Goal: Transaction & Acquisition: Purchase product/service

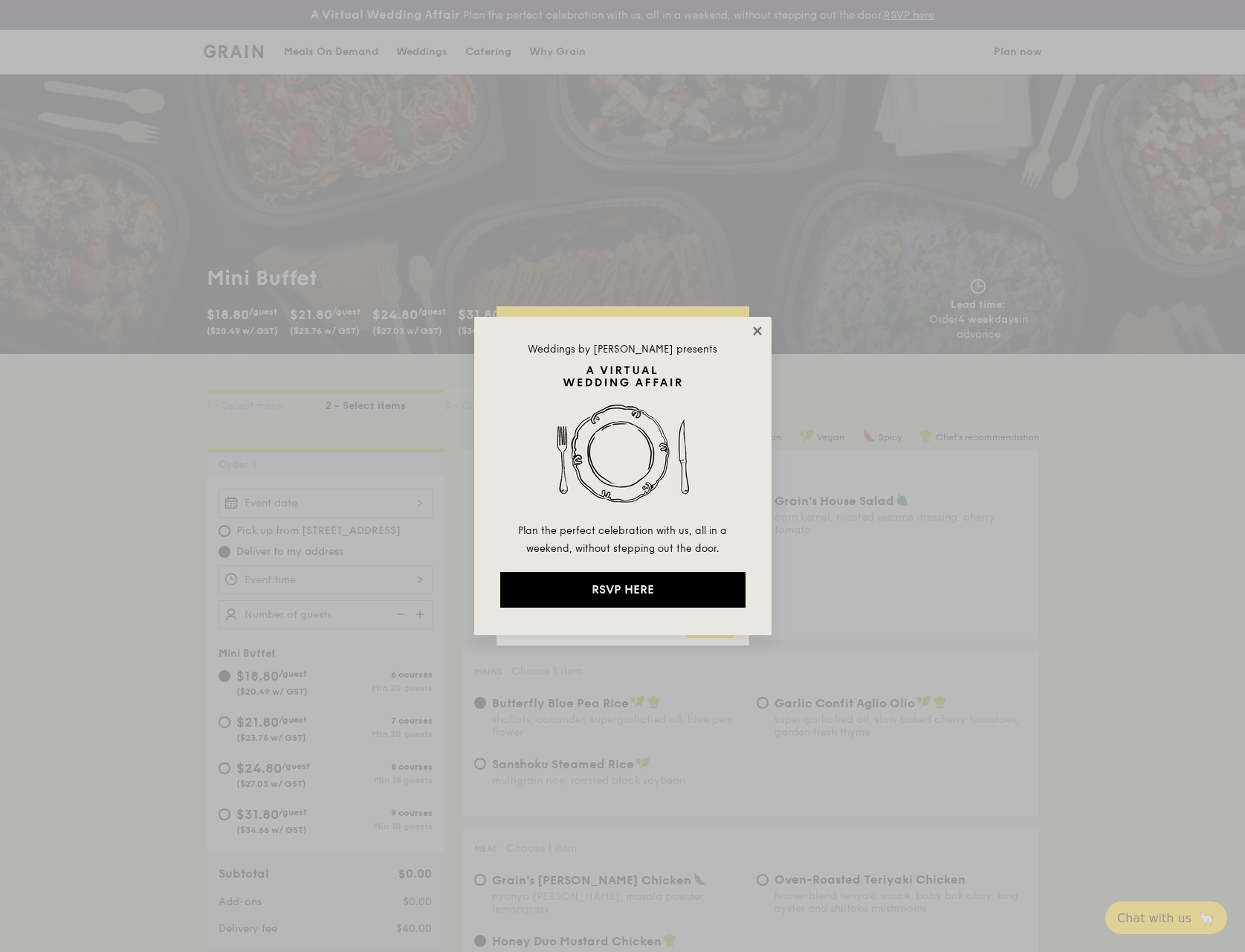
click at [757, 329] on icon at bounding box center [757, 330] width 13 height 13
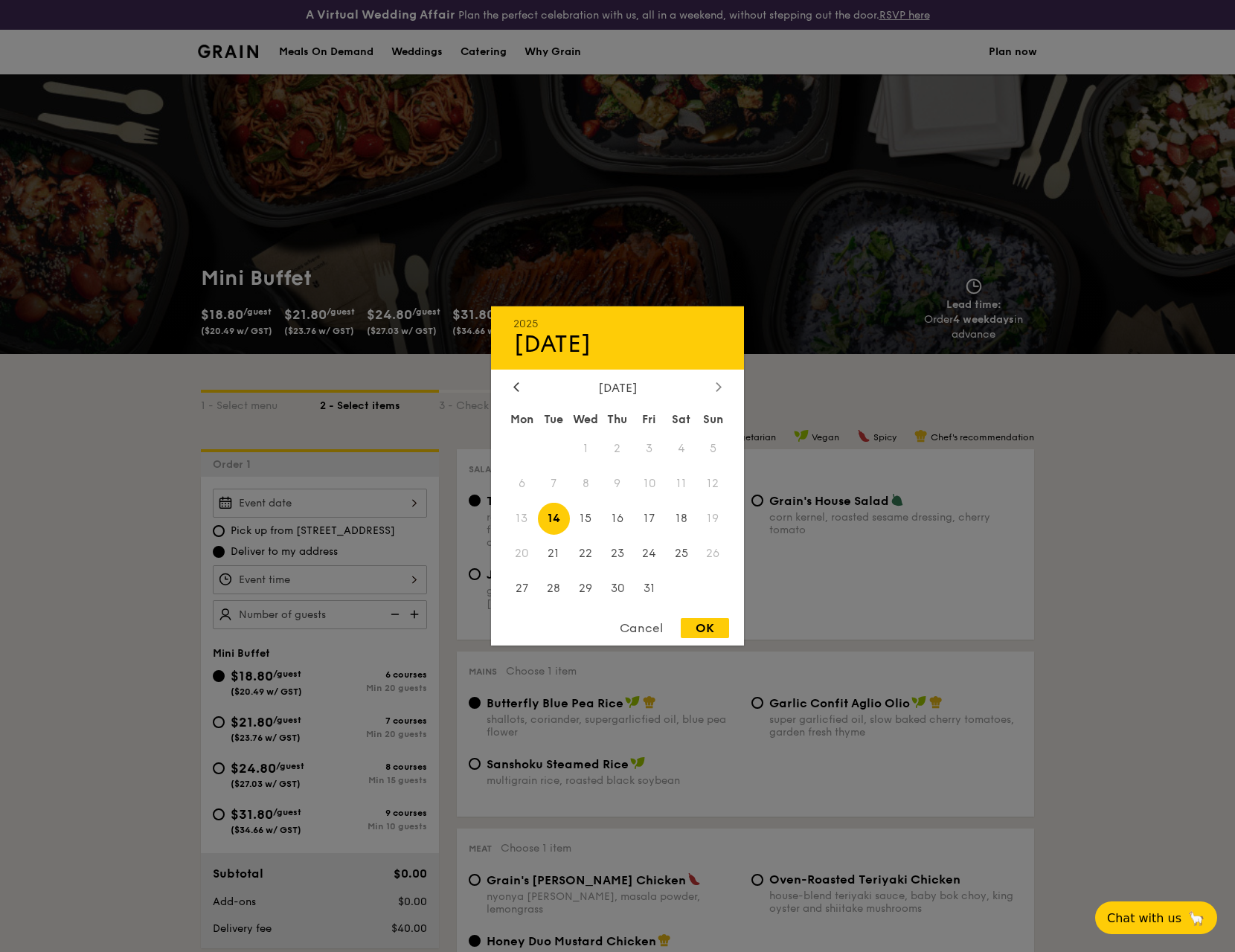
click at [721, 390] on div at bounding box center [718, 388] width 13 height 14
click at [680, 483] on span "8" at bounding box center [681, 484] width 32 height 32
click at [692, 638] on div "Cancel OK" at bounding box center [618, 632] width 253 height 28
click at [693, 635] on div "OK" at bounding box center [705, 628] width 49 height 20
type input "[DATE]"
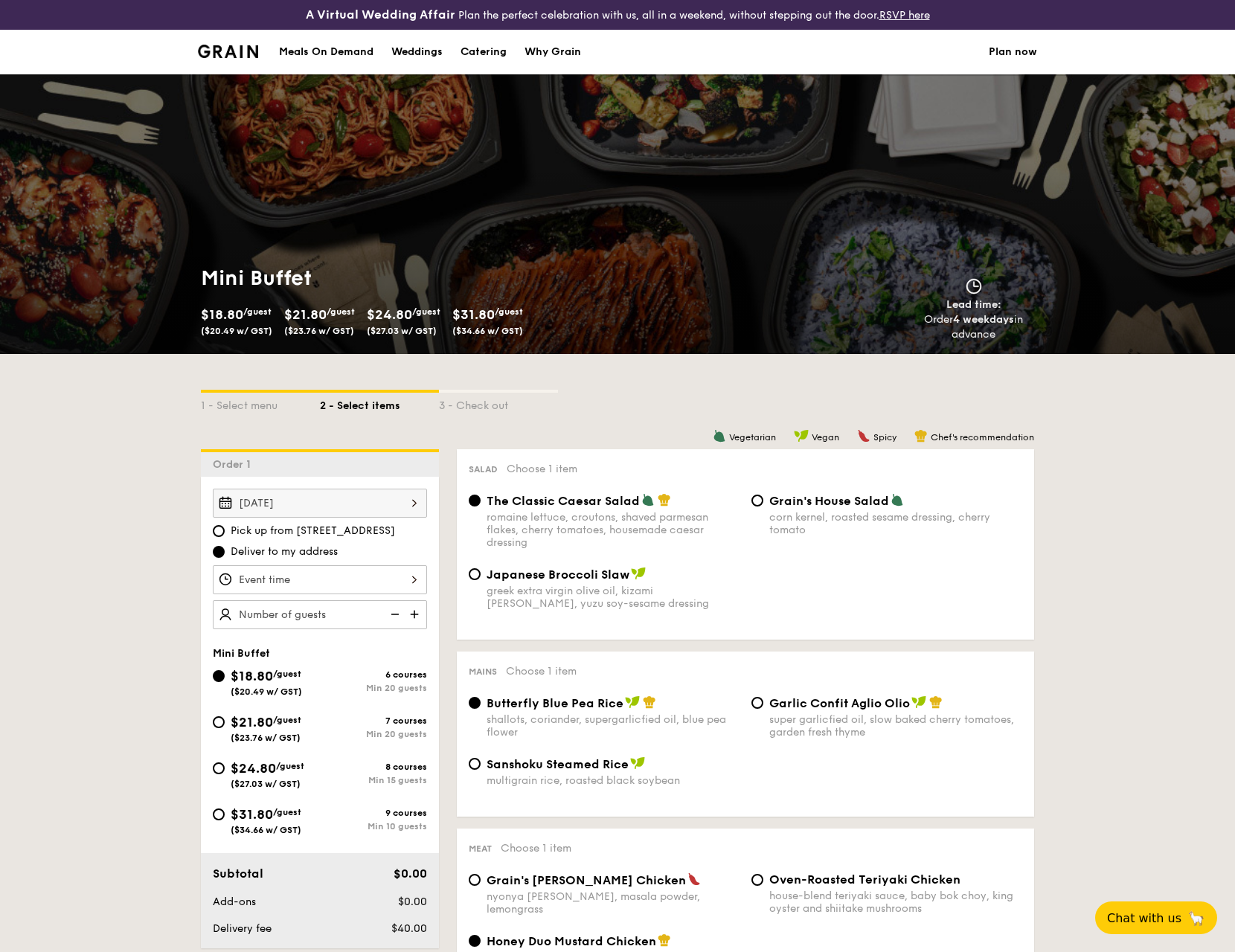
click at [389, 580] on div at bounding box center [320, 580] width 214 height 29
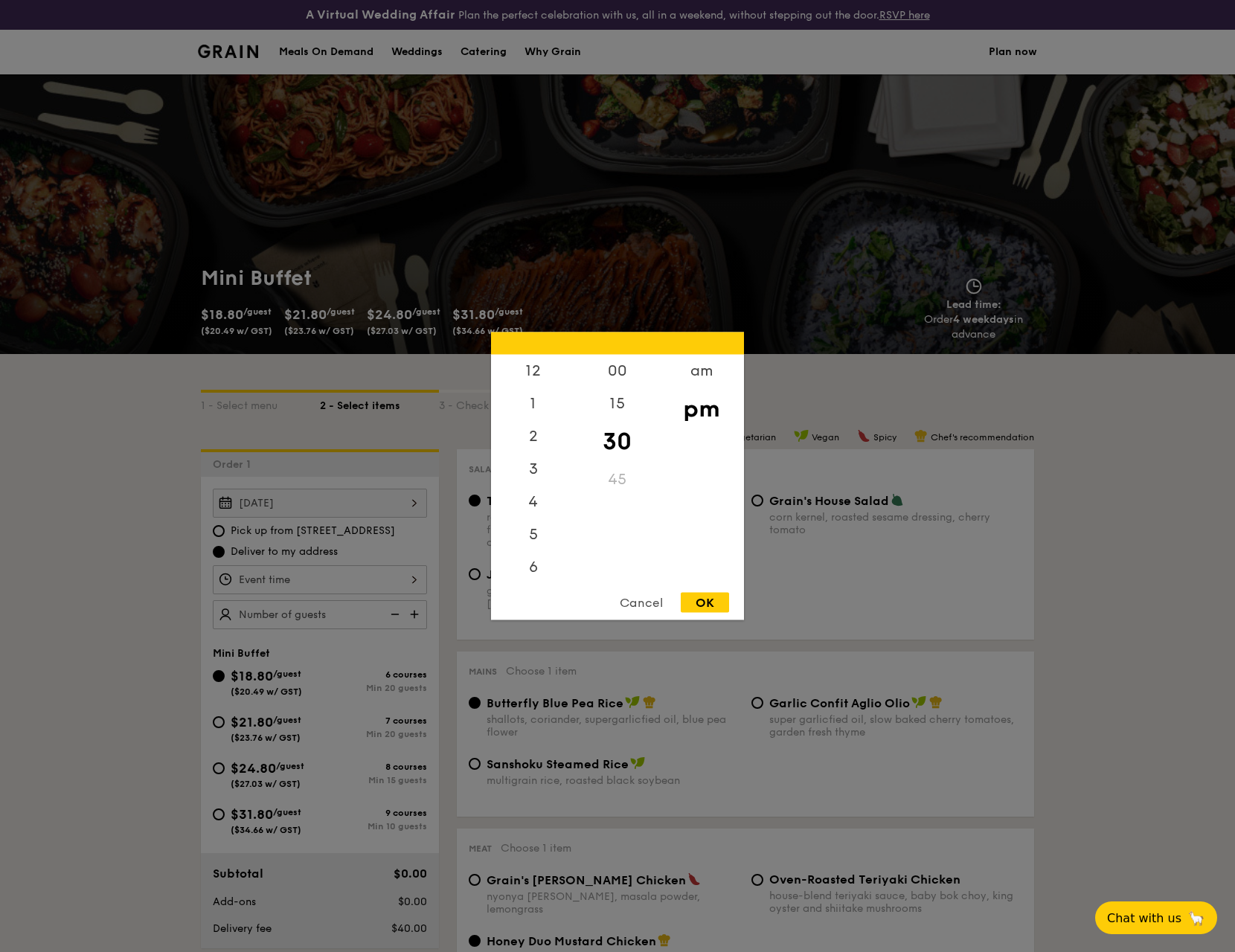
scroll to position [65, 0]
click at [537, 476] on div "5" at bounding box center [533, 474] width 84 height 43
drag, startPoint x: 719, startPoint y: 602, endPoint x: 519, endPoint y: 615, distance: 200.4
click at [718, 602] on div "OK" at bounding box center [705, 603] width 49 height 20
type input "5:30PM"
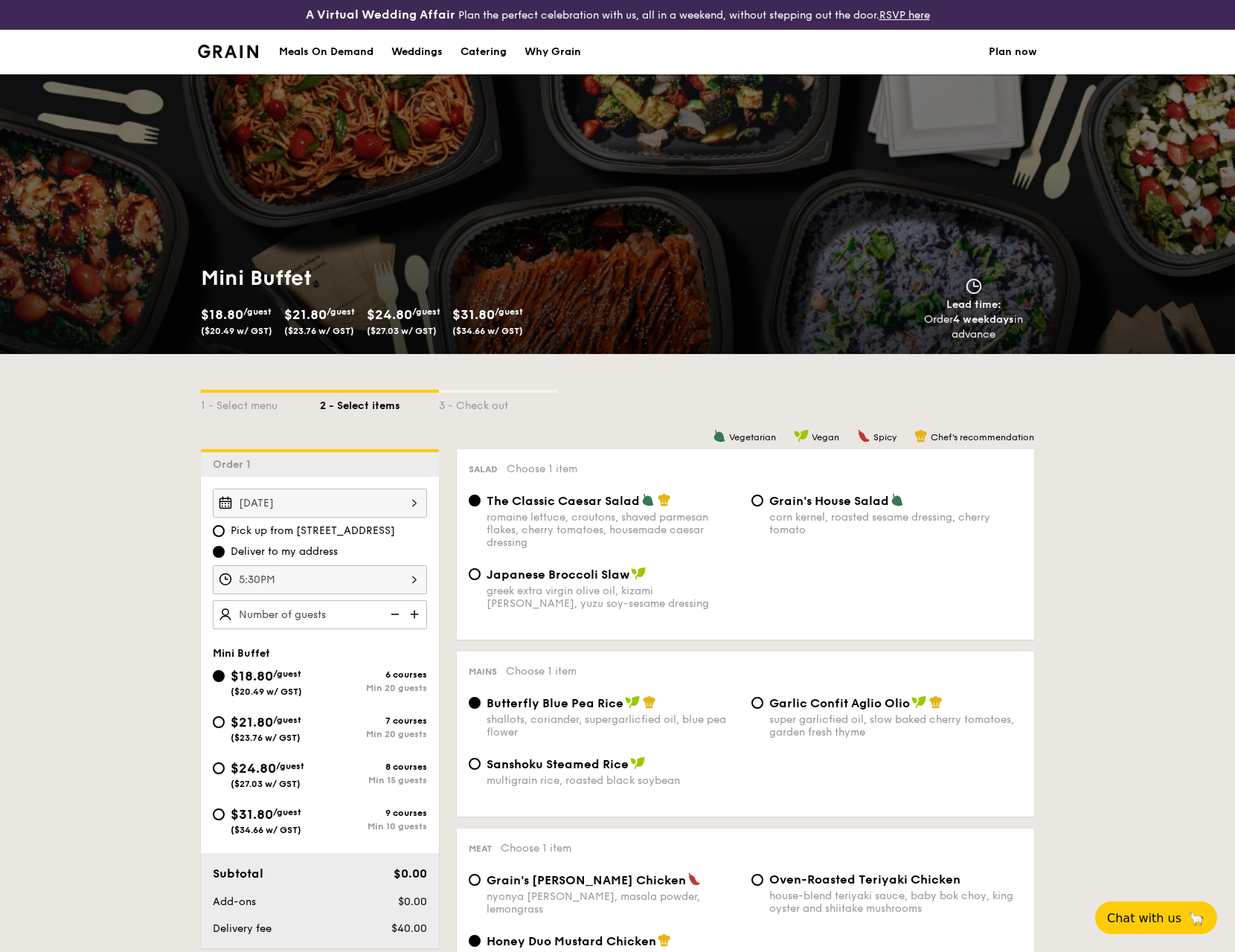
click at [417, 613] on img at bounding box center [416, 614] width 22 height 28
type input "20 guests"
click at [215, 722] on input "$21.80 /guest ($23.76 w/ GST) 7 courses Min 20 guests" at bounding box center [218, 721] width 12 height 12
radio input "true"
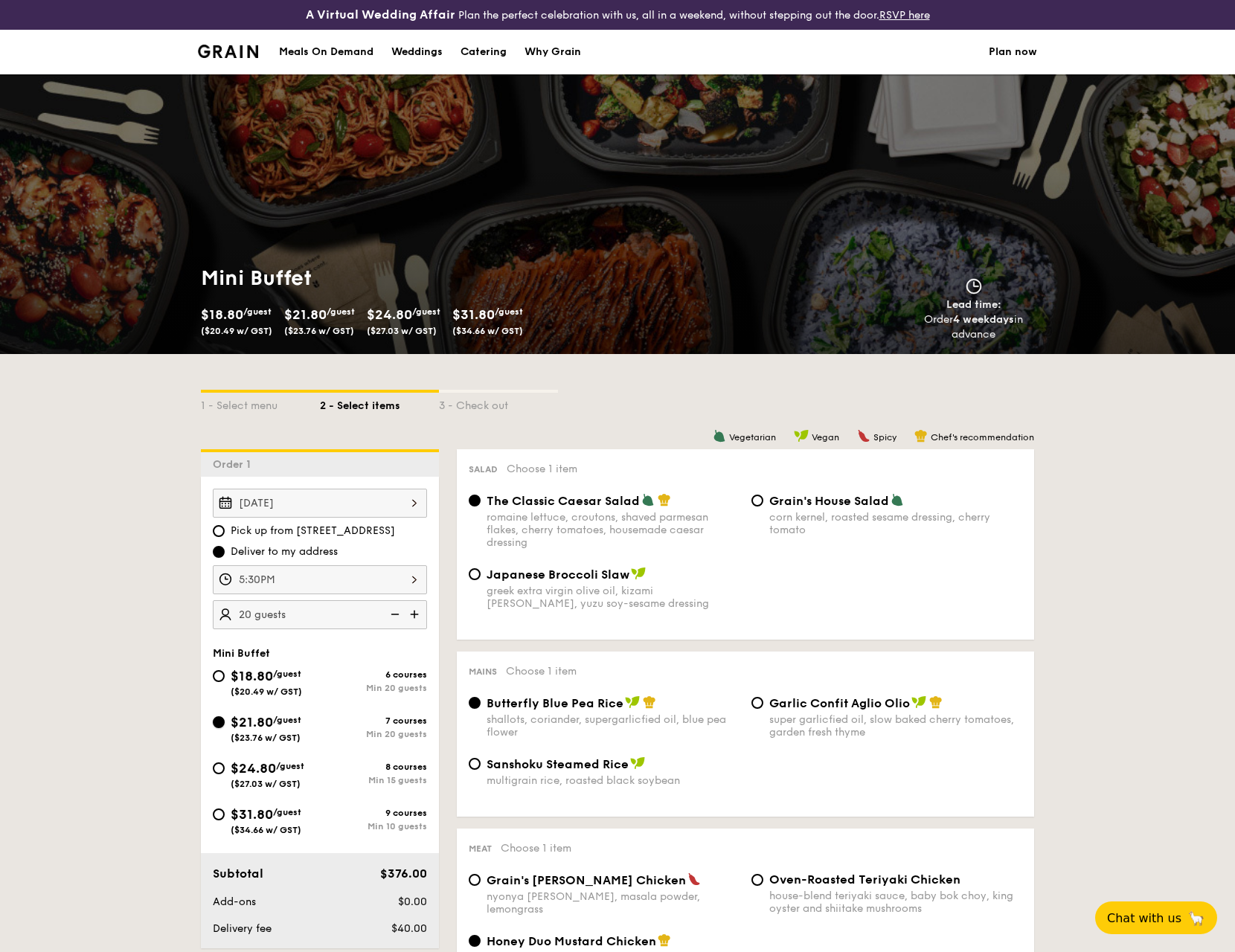
radio input "true"
radio input "false"
radio input "true"
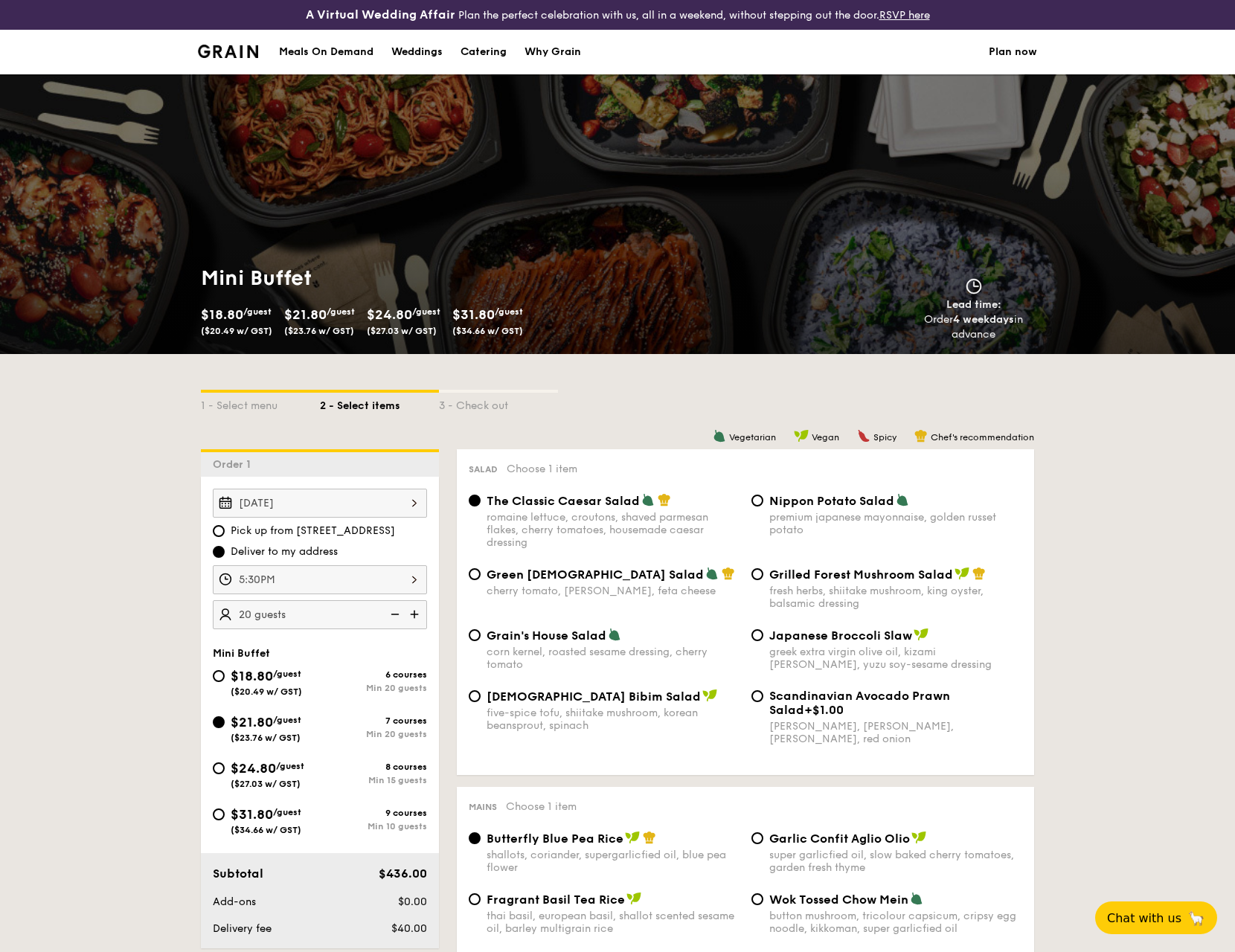
click at [538, 698] on span "[DEMOGRAPHIC_DATA] Bibim Salad" at bounding box center [594, 696] width 214 height 14
click at [480, 698] on input "Korean Bibim Salad five-spice tofu, shiitake mushroom, korean beansprout, spina…" at bounding box center [474, 695] width 12 height 12
radio input "true"
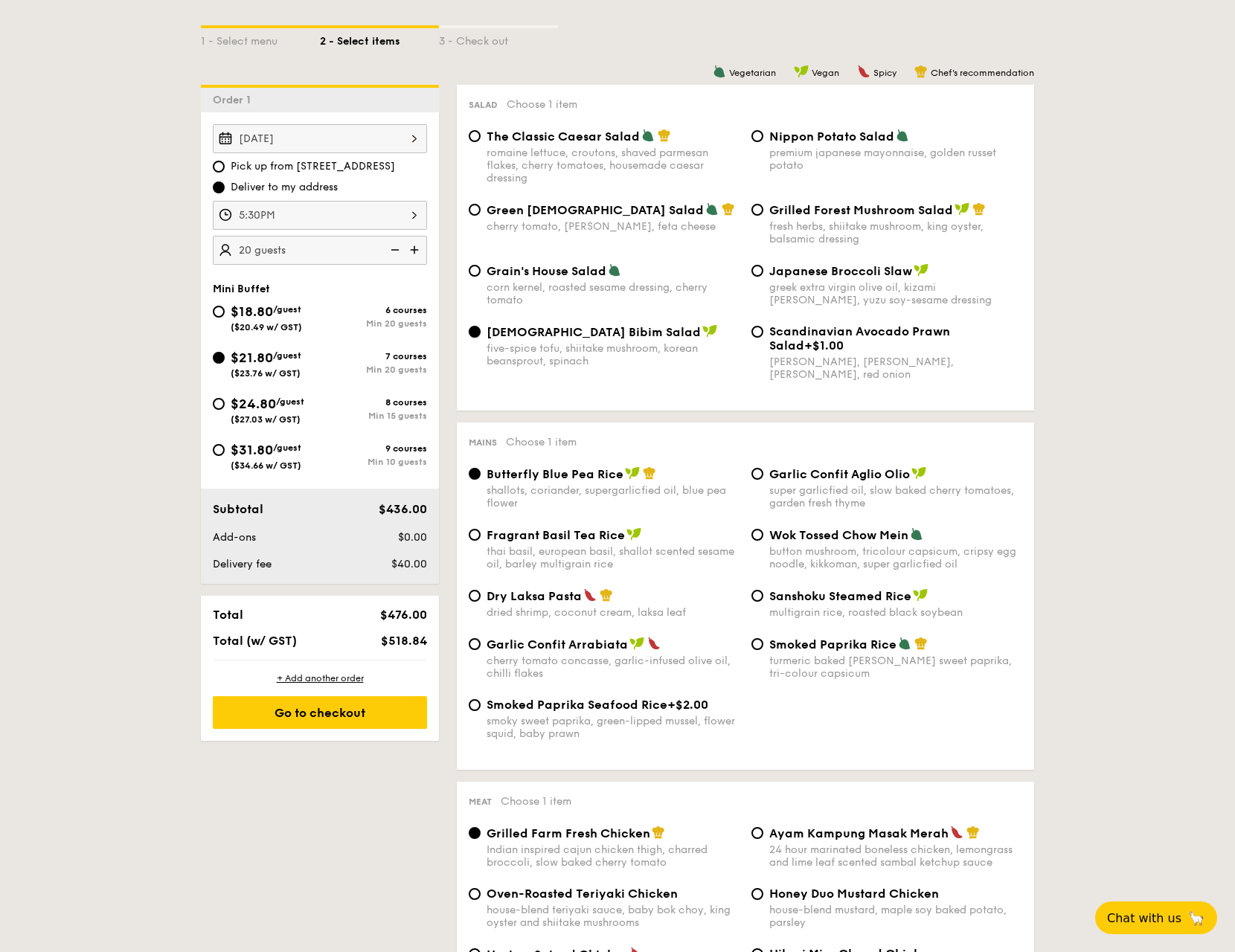
scroll to position [372, 0]
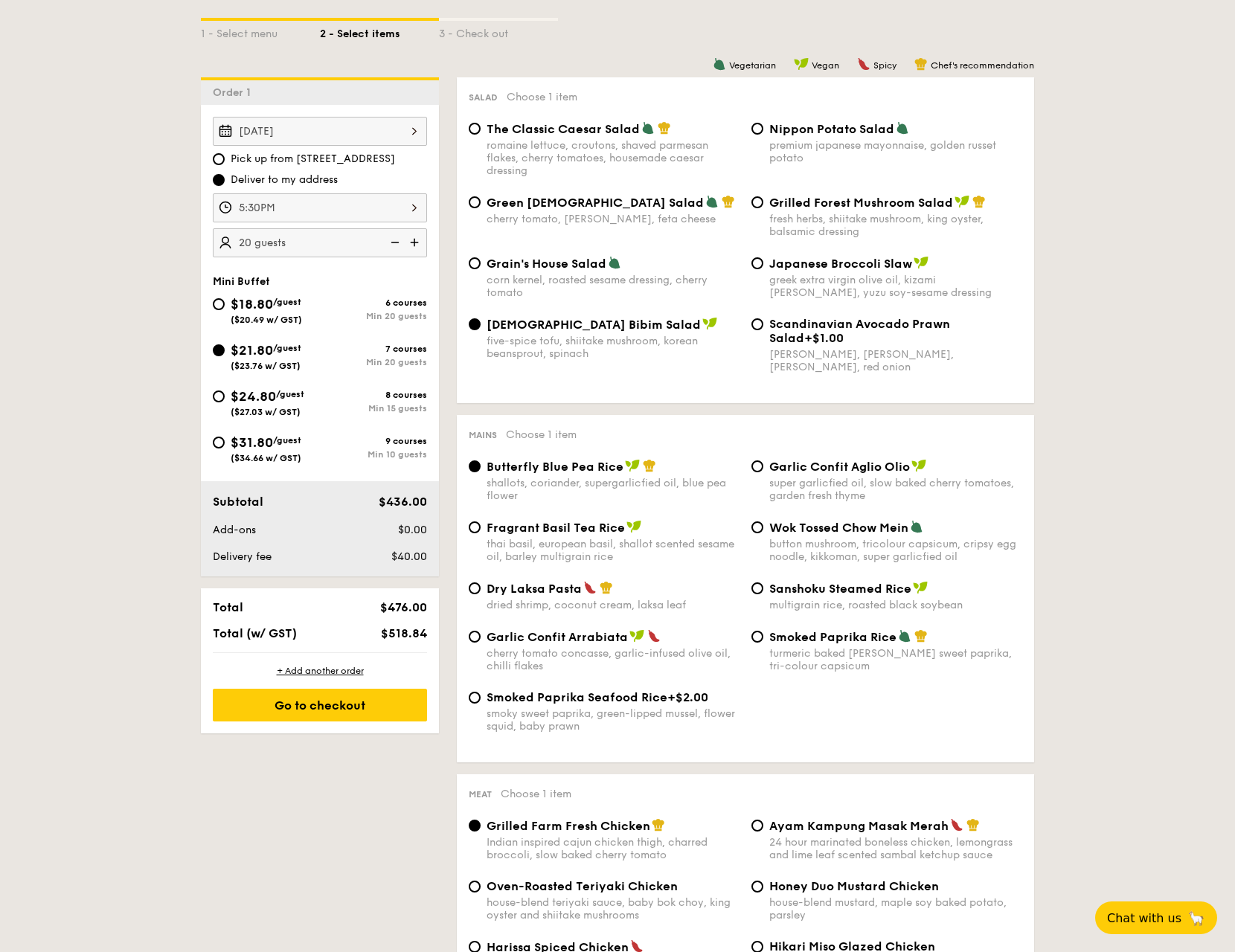
click at [567, 592] on span "Dry Laksa Pasta" at bounding box center [534, 588] width 95 height 14
click at [480, 592] on input "Dry Laksa Pasta dried shrimp, coconut cream, laksa leaf" at bounding box center [474, 587] width 12 height 12
radio input "true"
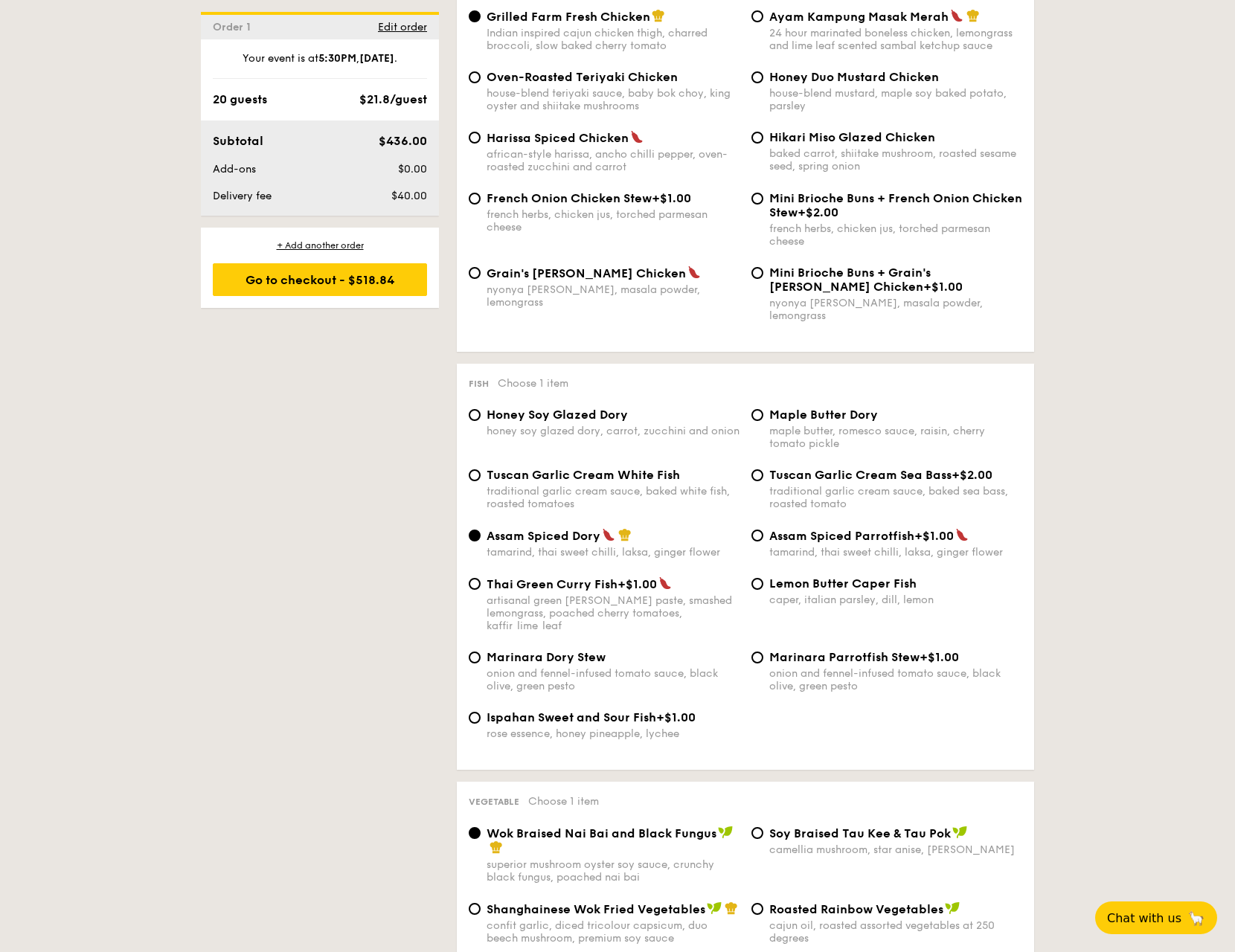
scroll to position [1190, 0]
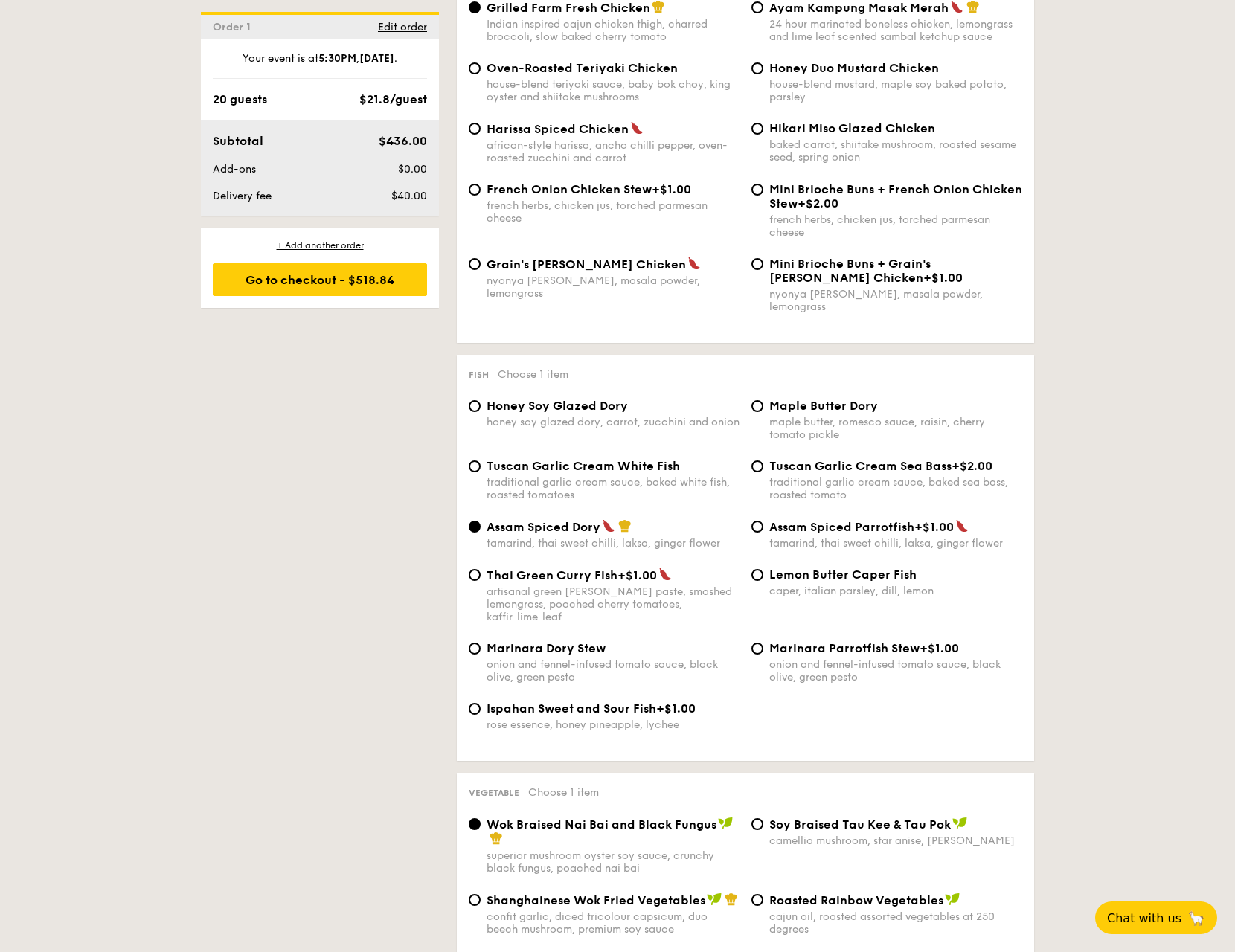
click at [792, 416] on div "maple butter, romesco sauce, raisin, cherry tomato pickle" at bounding box center [895, 428] width 253 height 25
click at [763, 406] on input "Maple Butter Dory maple butter, romesco sauce, raisin, cherry tomato pickle" at bounding box center [757, 406] width 12 height 12
radio input "true"
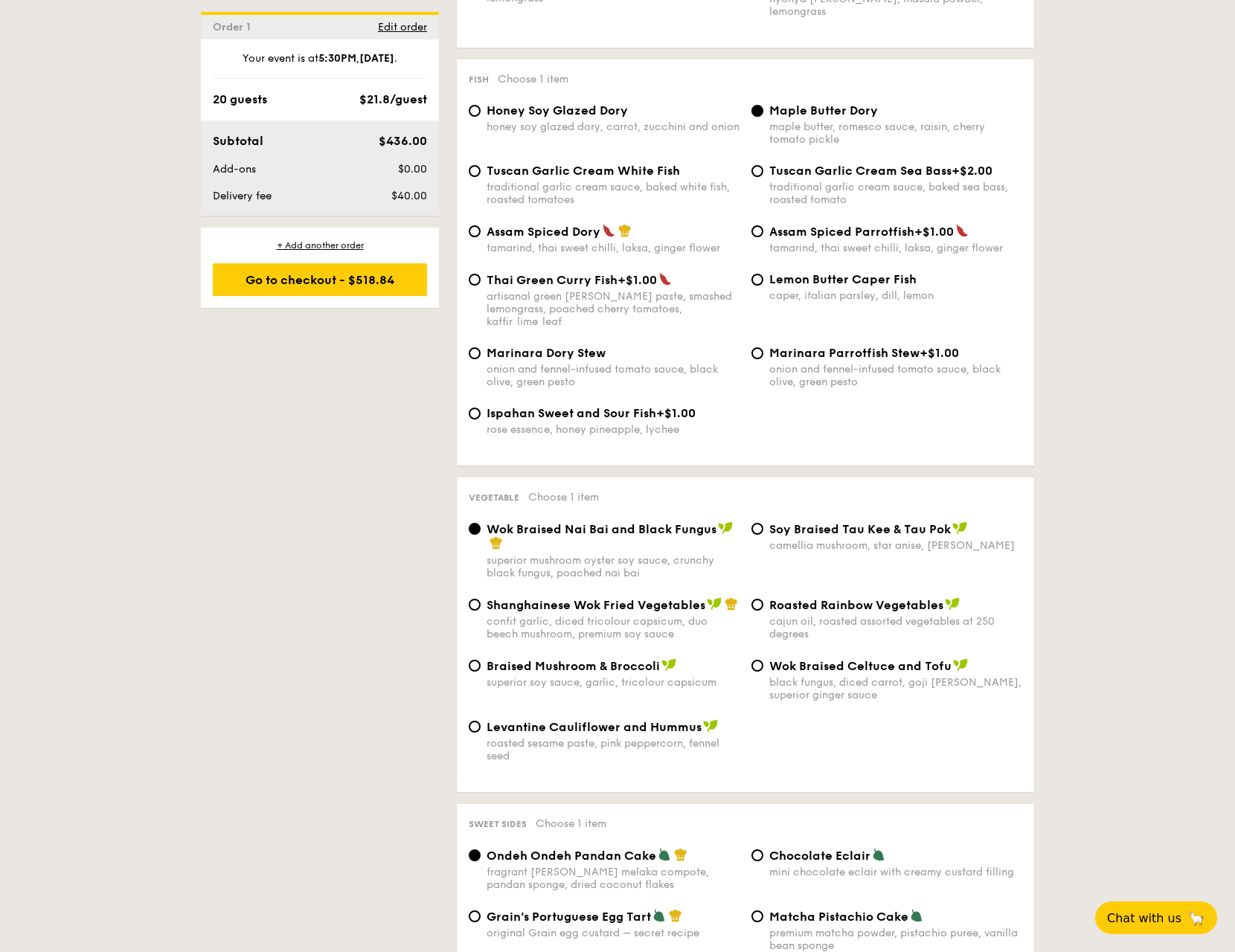
scroll to position [1487, 0]
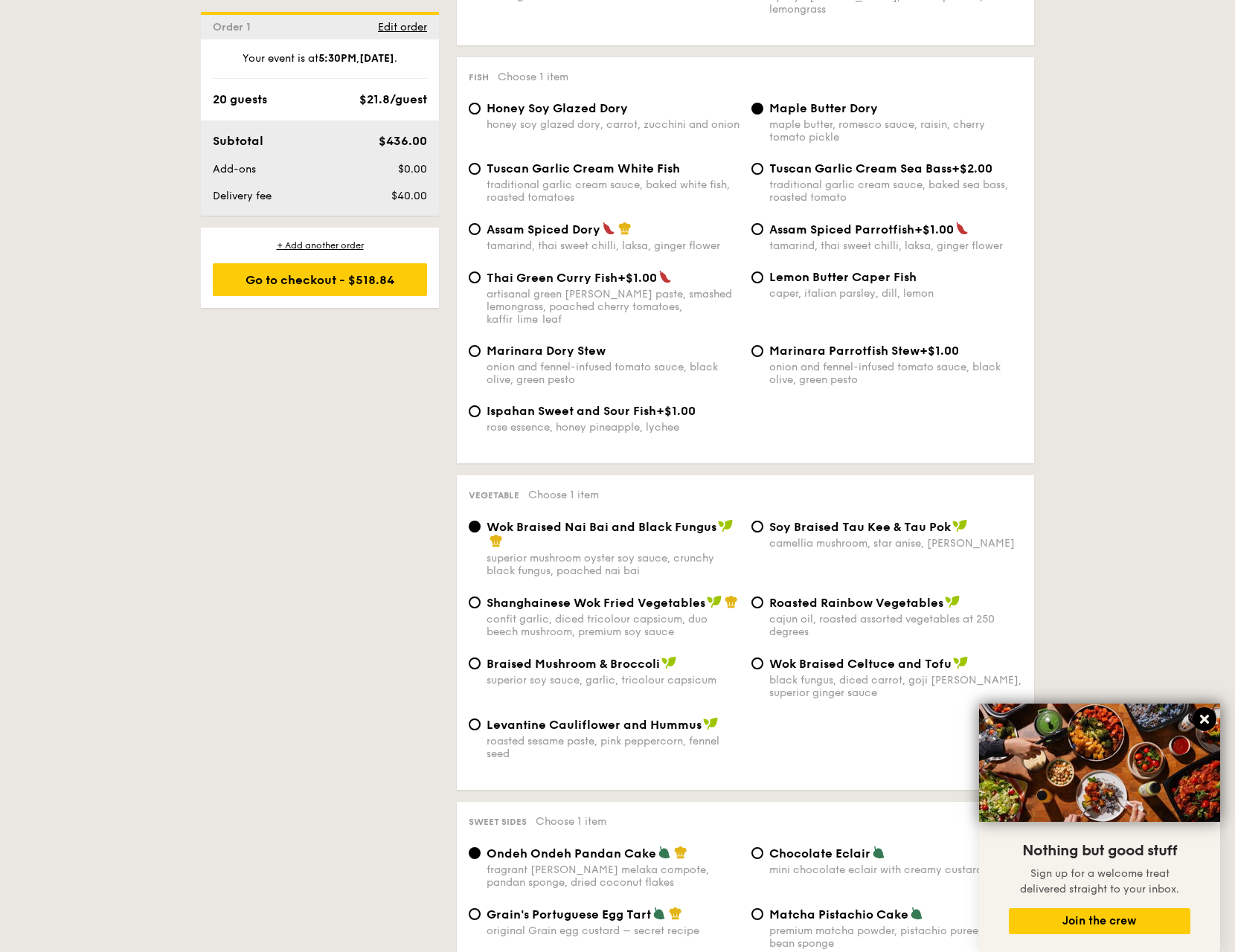
click at [1213, 716] on button at bounding box center [1204, 719] width 24 height 24
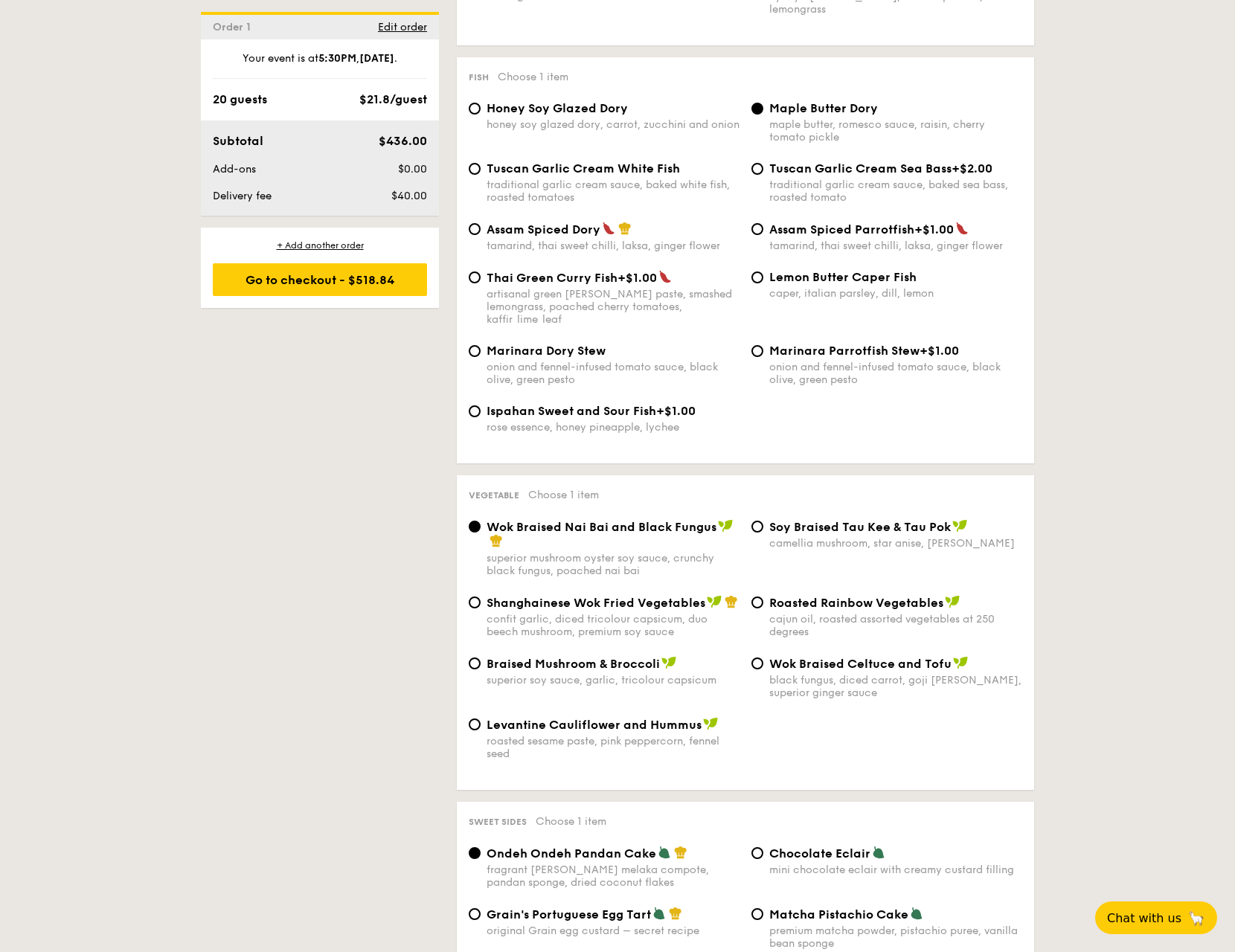
click at [674, 613] on div "confit garlic, diced tricolour capsicum, duo beech mushroom, premium soy sauce" at bounding box center [613, 625] width 253 height 25
click at [480, 600] on input "Shanghainese Wok Fried Vegetables confit garlic, diced tricolour capsicum, duo …" at bounding box center [474, 602] width 12 height 12
radio input "true"
click at [641, 656] on span "Braised Mushroom & Broccoli" at bounding box center [573, 663] width 173 height 14
click at [480, 657] on input "Braised Mushroom & Broccoli superior soy sauce, garlic, tricolour capsicum" at bounding box center [474, 663] width 12 height 12
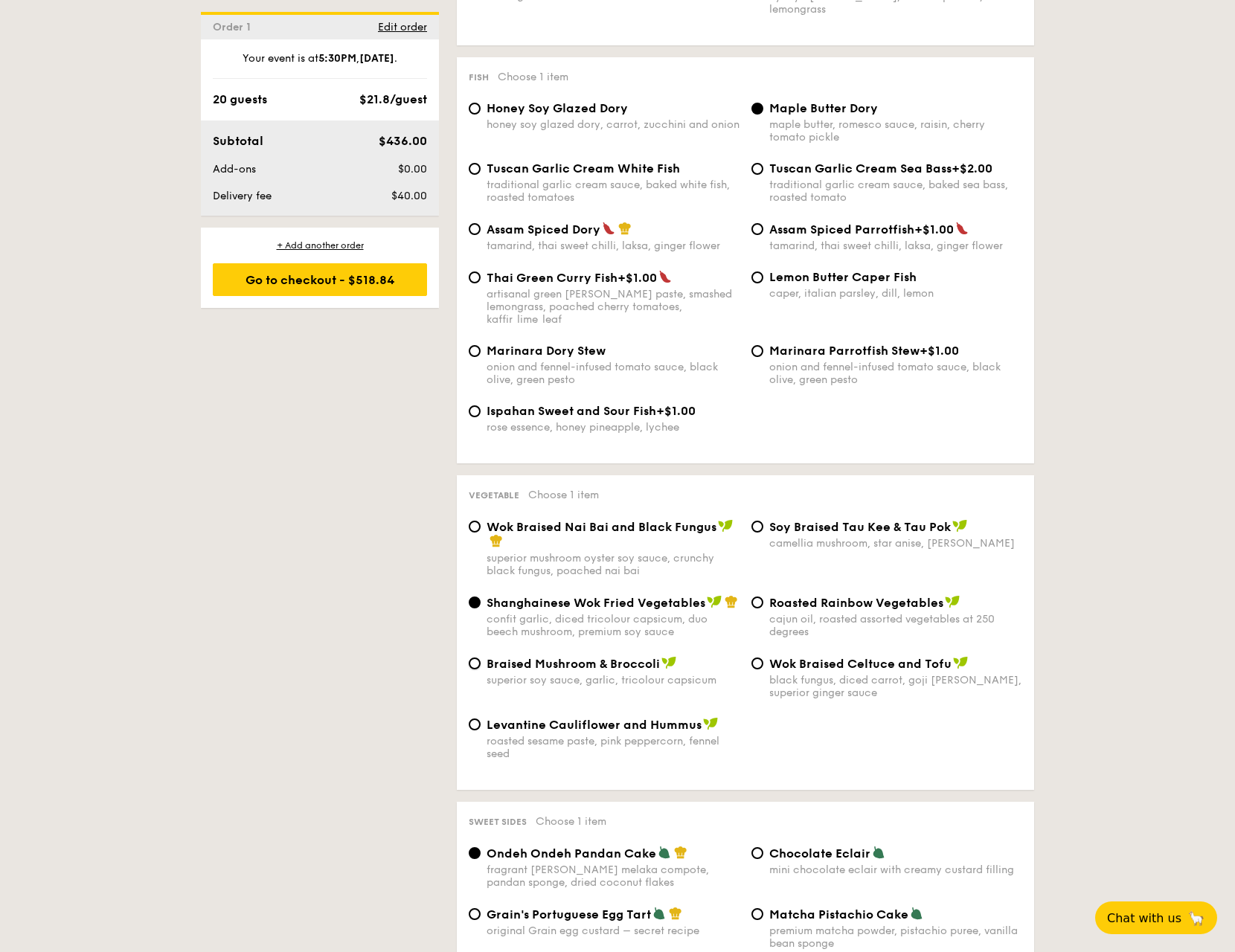
radio input "true"
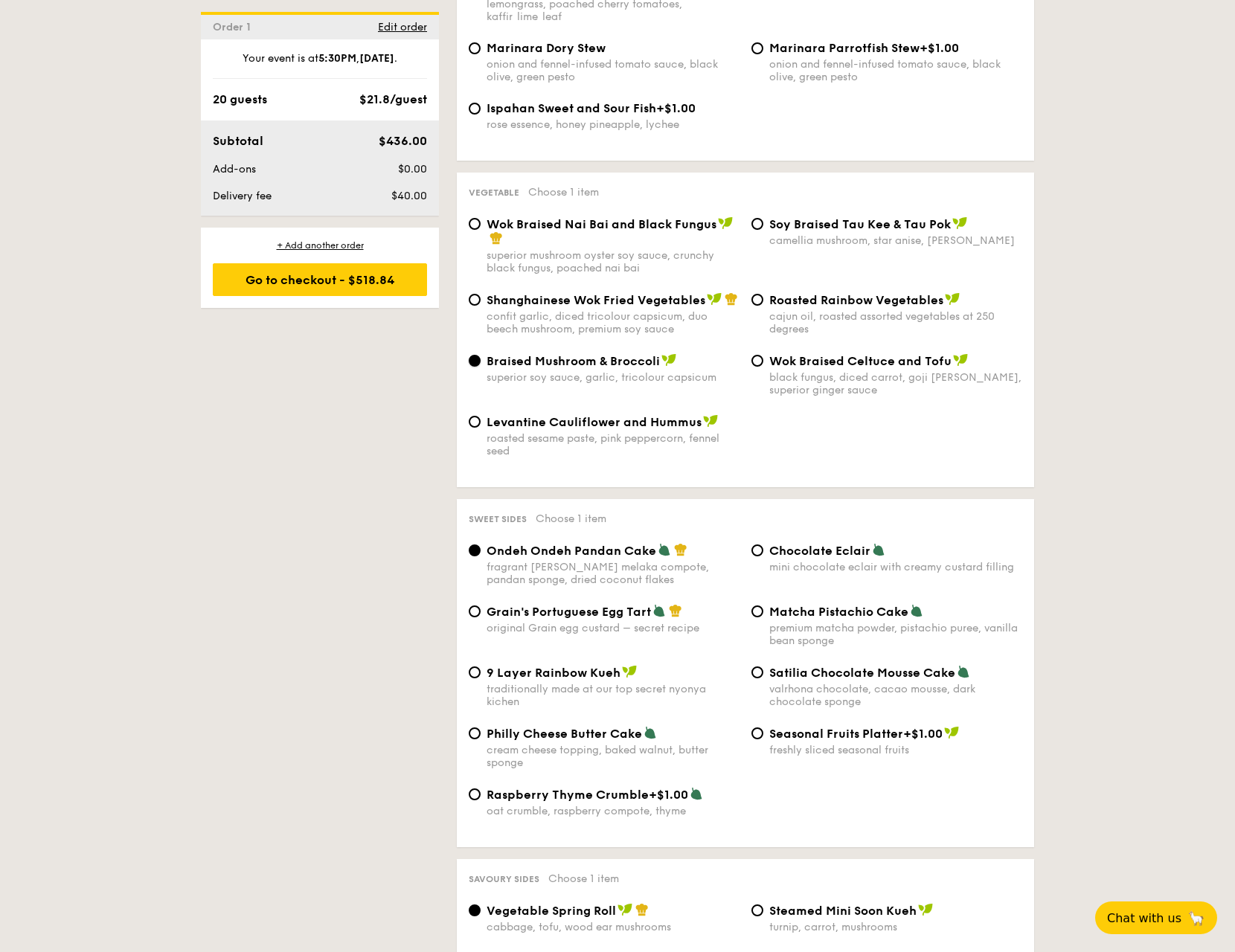
scroll to position [1859, 0]
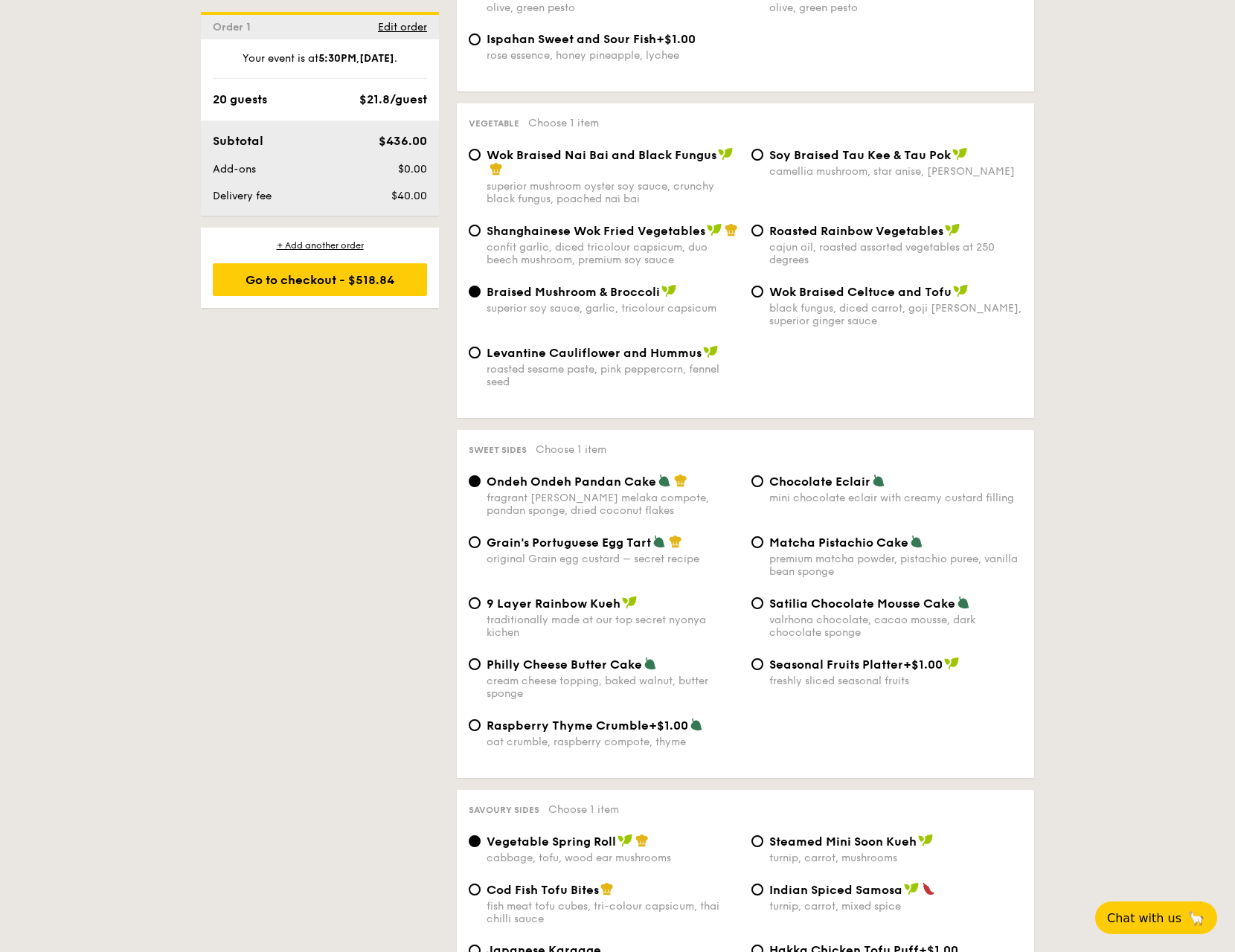
click at [822, 492] on div "mini chocolate eclair with creamy custard filling" at bounding box center [895, 498] width 253 height 12
click at [763, 475] on input "Chocolate Eclair mini chocolate eclair with creamy custard filling" at bounding box center [757, 480] width 12 height 12
radio input "true"
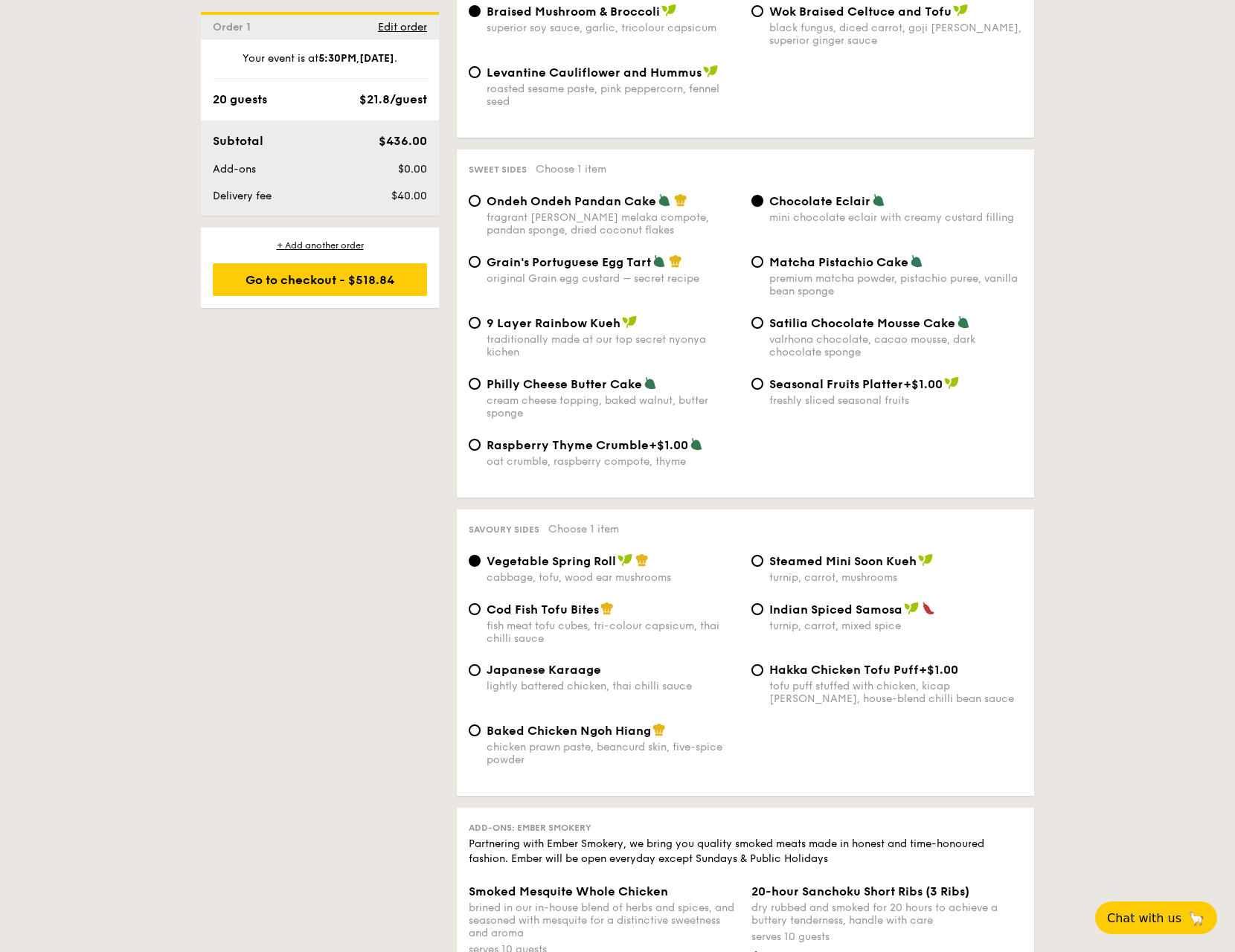
scroll to position [2156, 0]
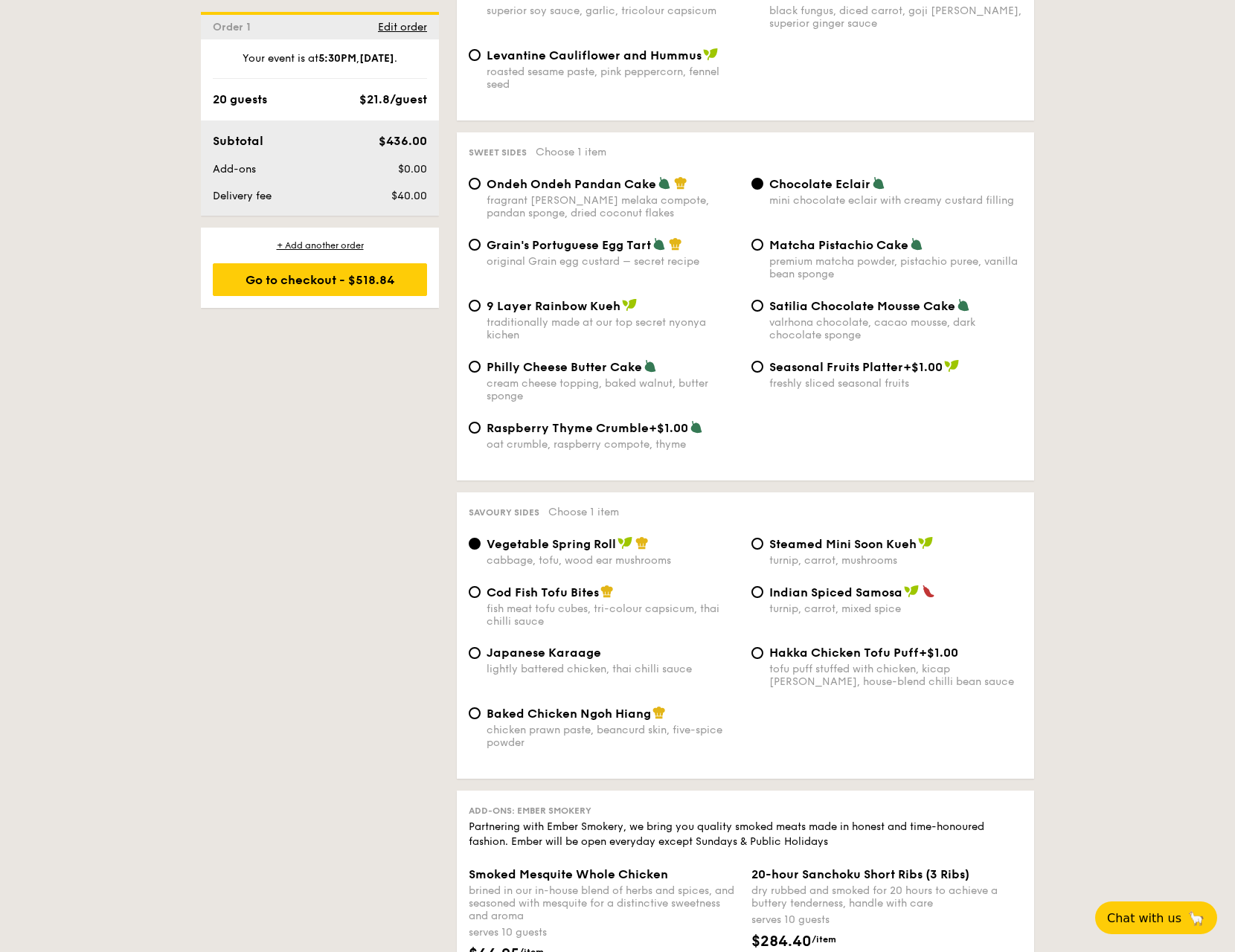
click at [564, 646] on div "Japanese Karaage lightly battered chicken, thai chilli sauce" at bounding box center [613, 660] width 253 height 30
click at [480, 646] on input "Japanese Karaage lightly battered chicken, thai chilli sauce" at bounding box center [474, 652] width 12 height 12
radio input "true"
drag, startPoint x: 1105, startPoint y: 250, endPoint x: 1099, endPoint y: 262, distance: 13.4
click at [1103, 253] on div "1 - Select menu 2 - Select items 3 - Check out Order 1 [DATE] Pick up from [STR…" at bounding box center [618, 355] width 1235 height 4315
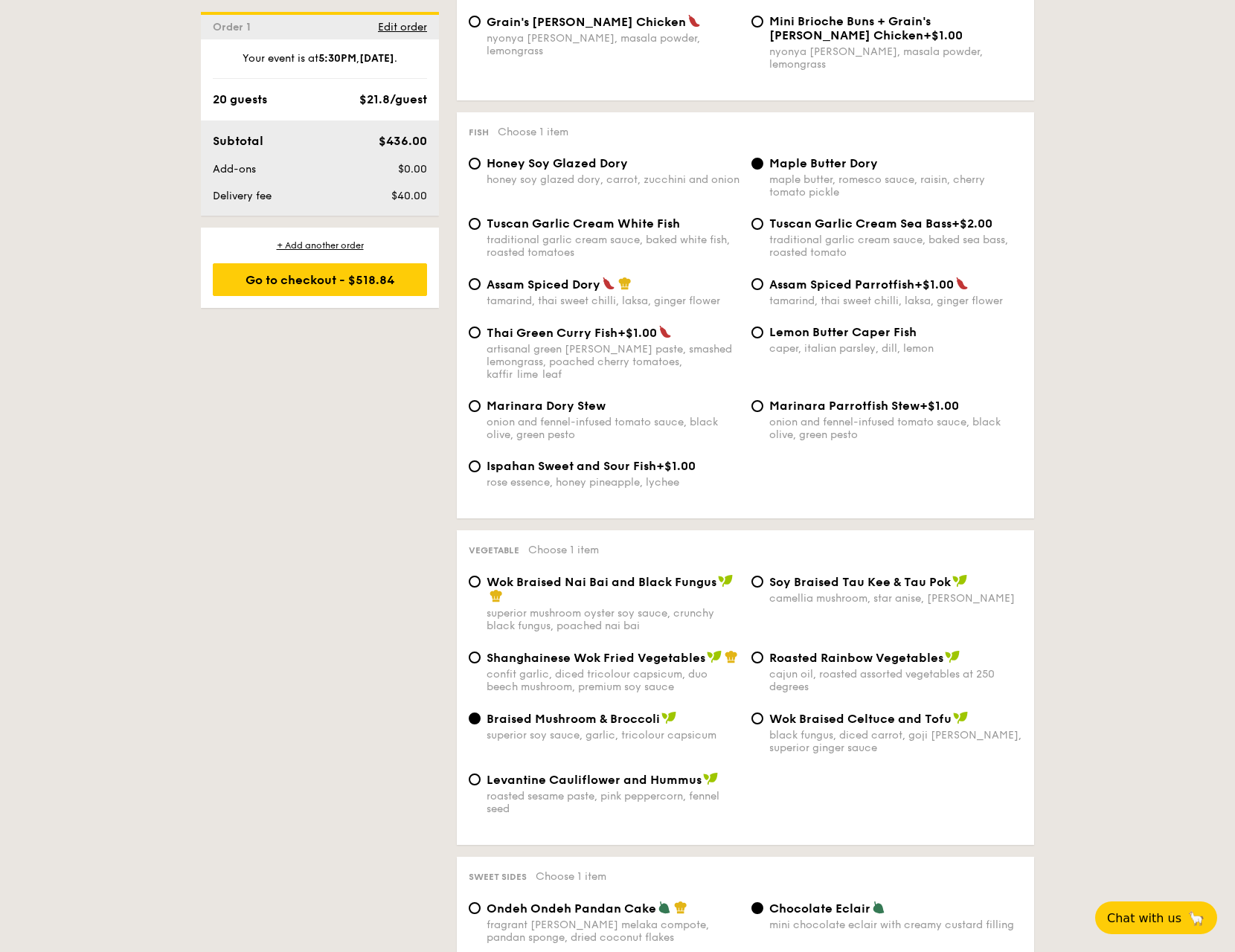
scroll to position [1412, 0]
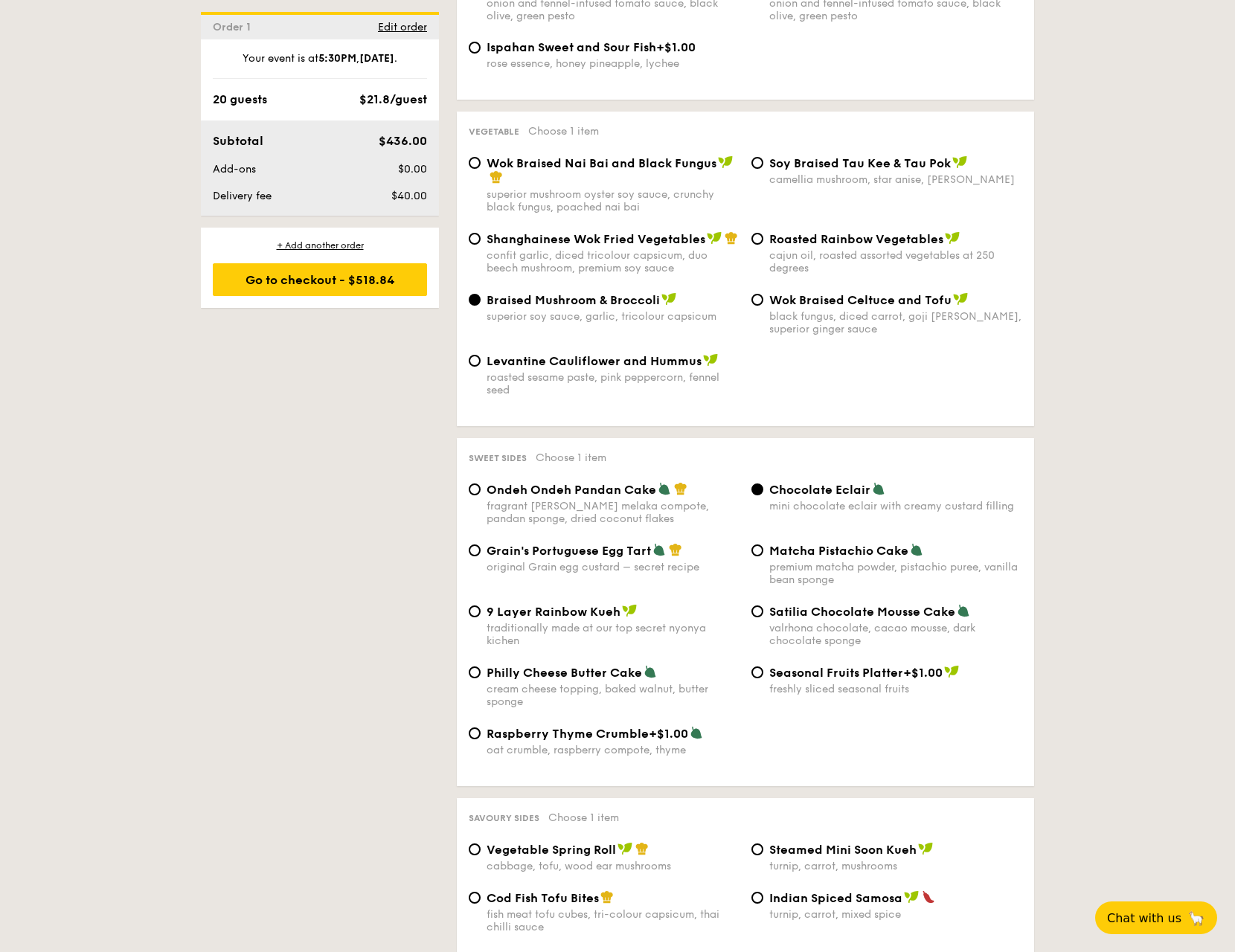
scroll to position [1859, 0]
